Goal: Task Accomplishment & Management: Manage account settings

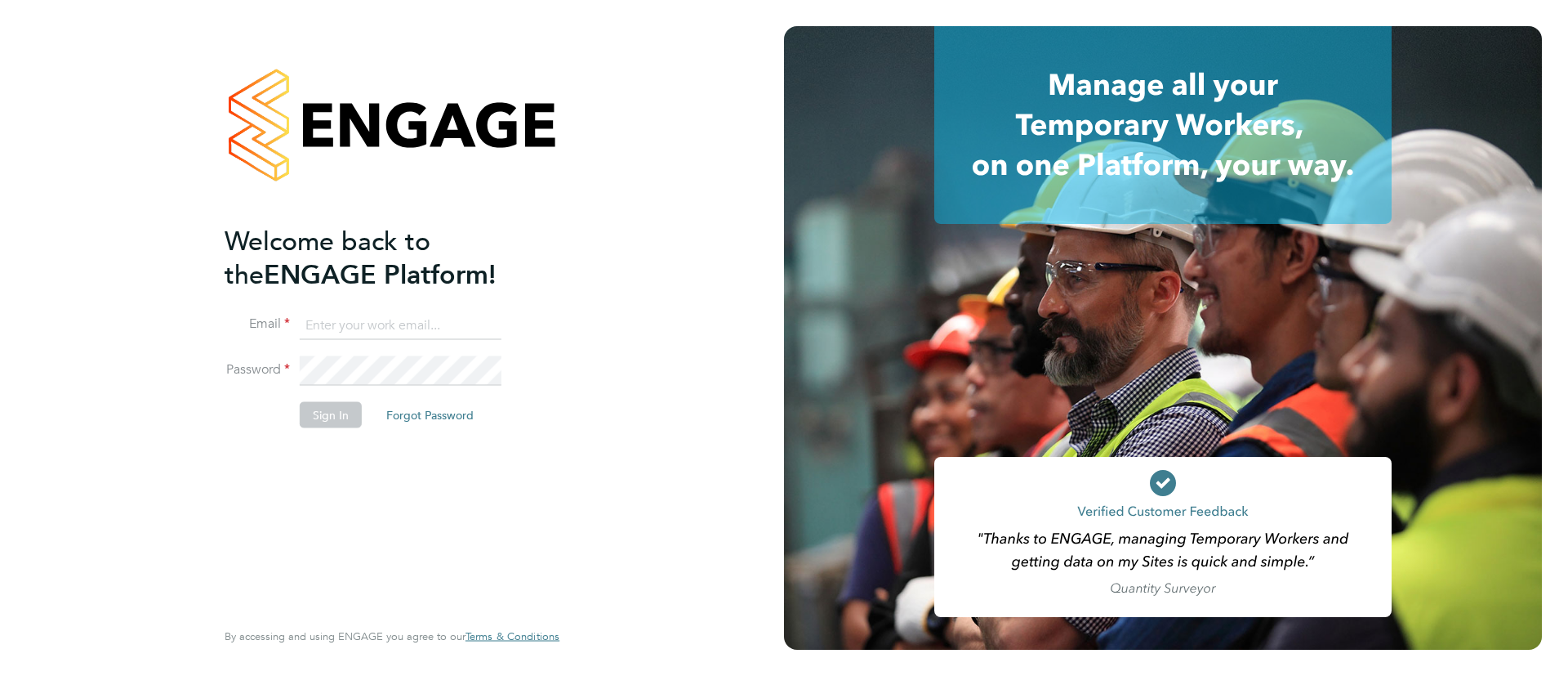
type input "[EMAIL_ADDRESS][DOMAIN_NAME]"
click at [330, 418] on button "Sign In" at bounding box center [330, 415] width 62 height 26
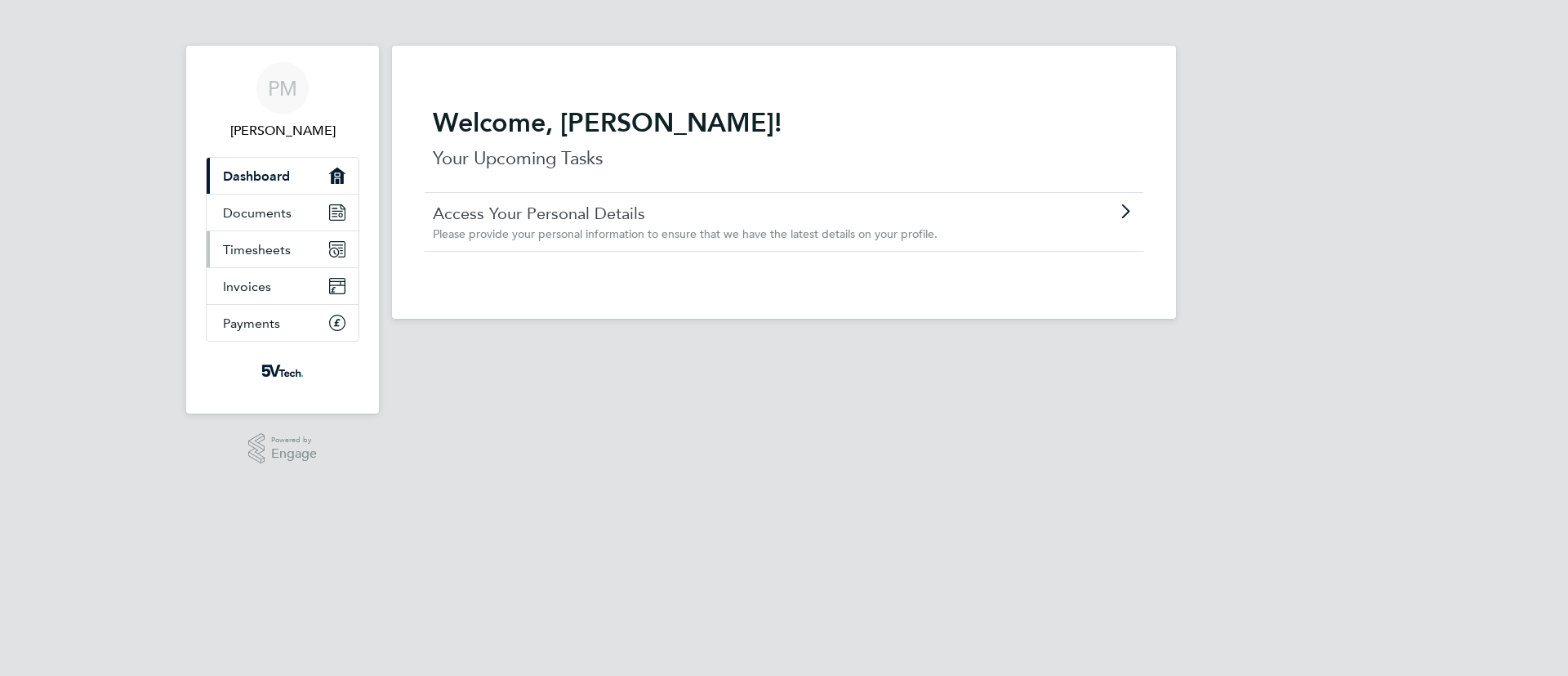
click at [247, 251] on span "Timesheets" at bounding box center [257, 249] width 68 height 16
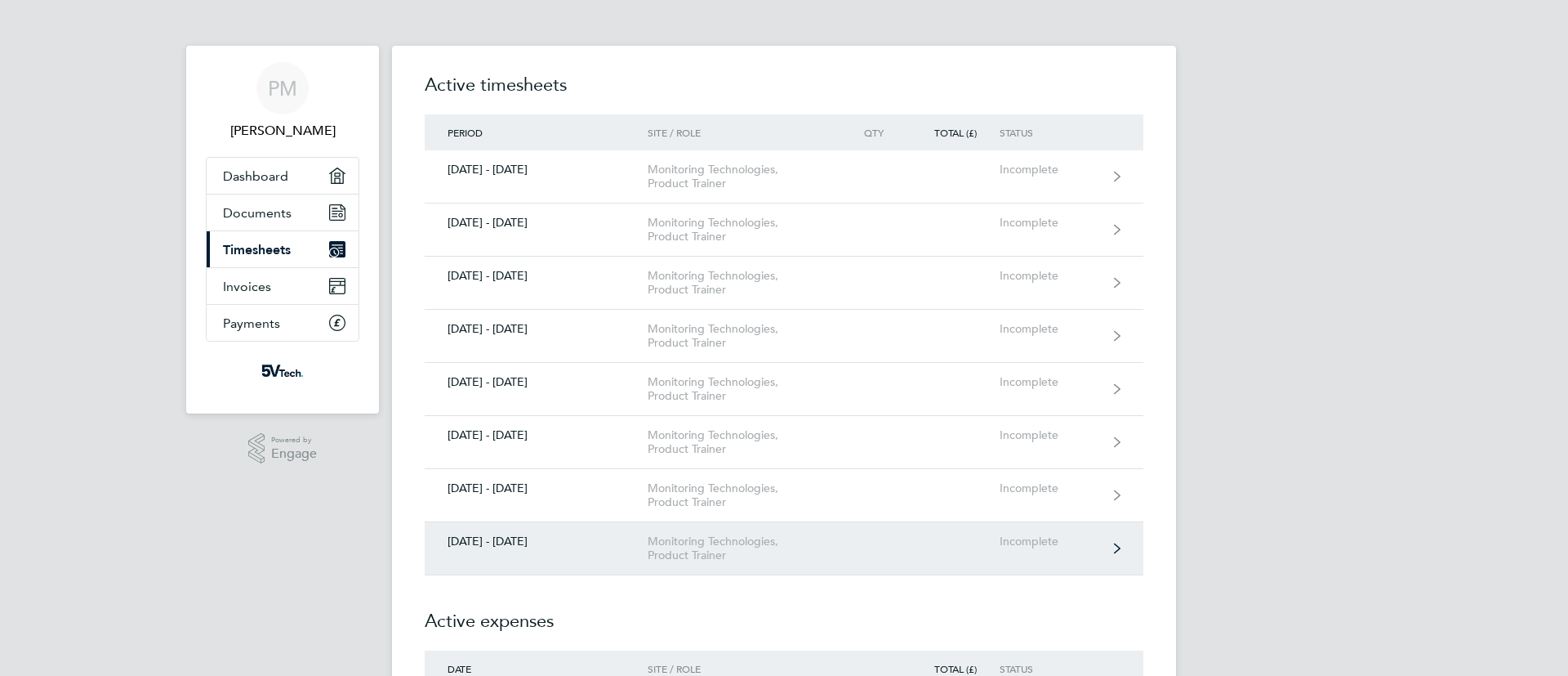
click at [810, 540] on div "Monitoring Technologies, Product Trainer" at bounding box center [741, 548] width 187 height 28
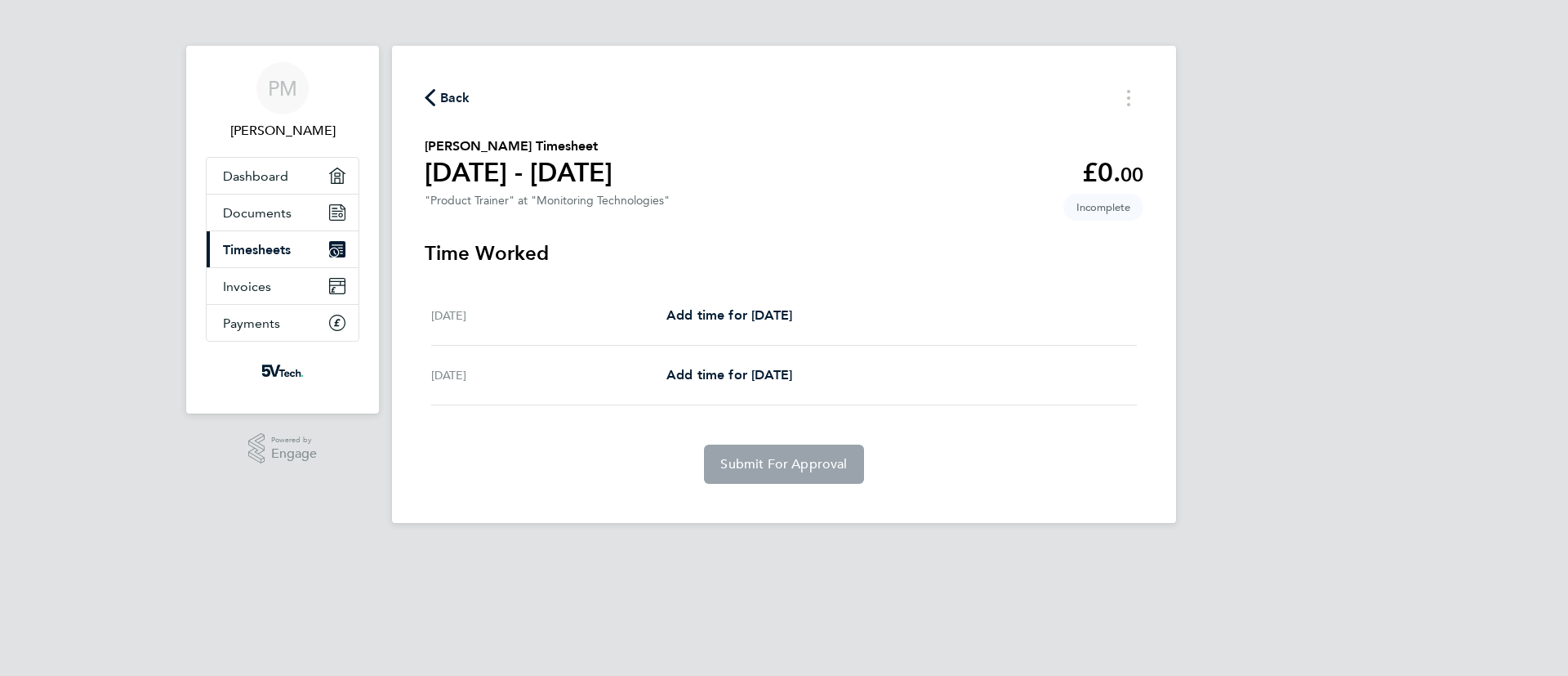
click at [397, 549] on html "PM [PERSON_NAME] Applications: Dashboard Documents Current page: Timesheets Inv…" at bounding box center [784, 275] width 1568 height 549
